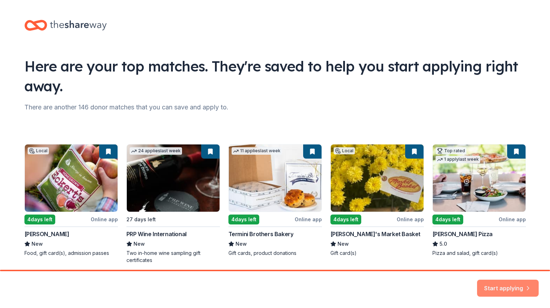
click at [504, 285] on button "Start applying" at bounding box center [508, 285] width 62 height 17
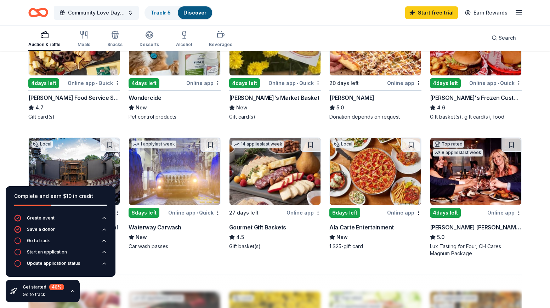
scroll to position [408, 0]
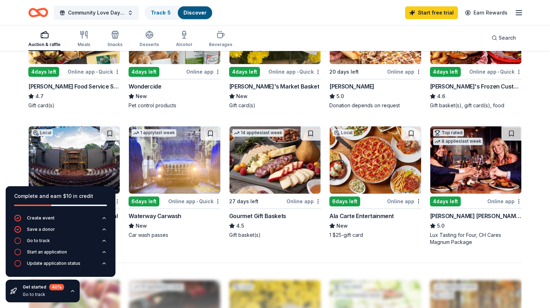
click at [498, 201] on div "Online app" at bounding box center [505, 201] width 34 height 9
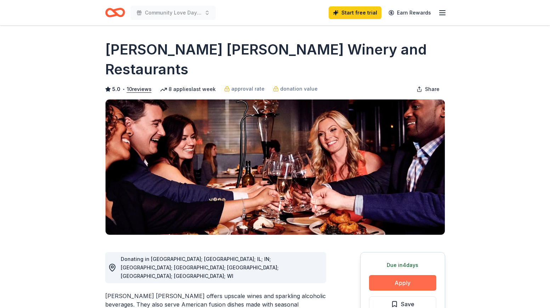
click at [409, 275] on button "Apply" at bounding box center [402, 283] width 67 height 16
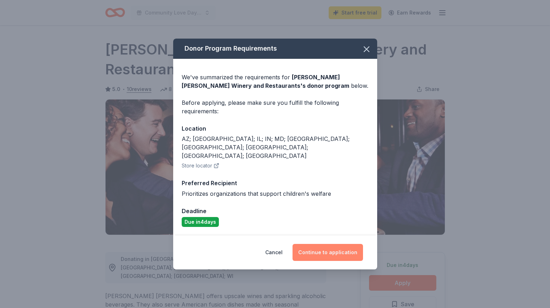
click at [328, 244] on button "Continue to application" at bounding box center [328, 252] width 71 height 17
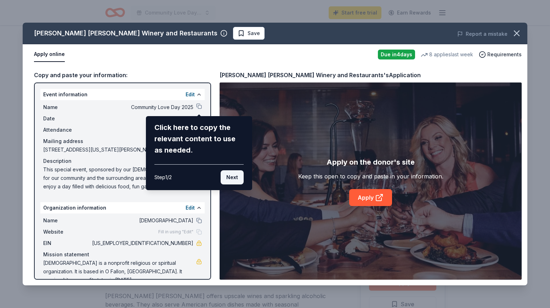
click at [230, 177] on button "Next" at bounding box center [232, 177] width 23 height 14
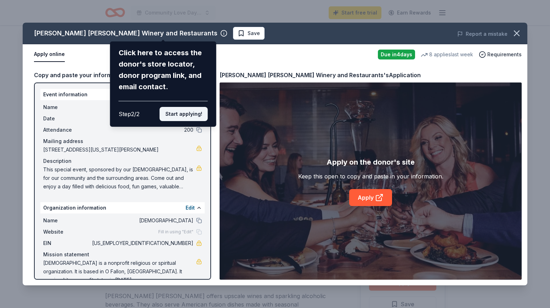
click at [180, 107] on button "Start applying!" at bounding box center [184, 114] width 48 height 14
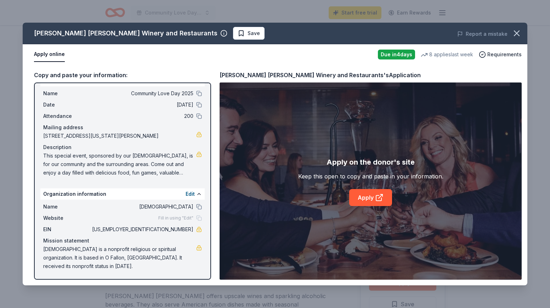
scroll to position [14, 0]
click at [370, 198] on link "Apply" at bounding box center [370, 197] width 43 height 17
click at [198, 208] on button at bounding box center [199, 207] width 6 height 6
click at [201, 230] on link at bounding box center [199, 230] width 6 height 6
